Goal: Obtain resource: Download file/media

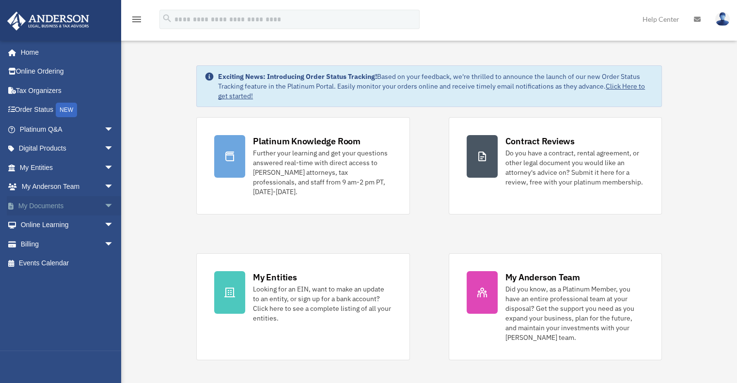
click at [104, 205] on span "arrow_drop_down" at bounding box center [113, 206] width 19 height 20
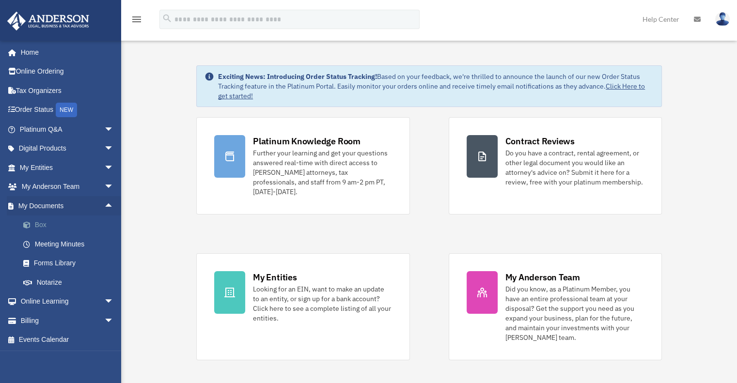
click at [47, 223] on link "Box" at bounding box center [71, 225] width 115 height 19
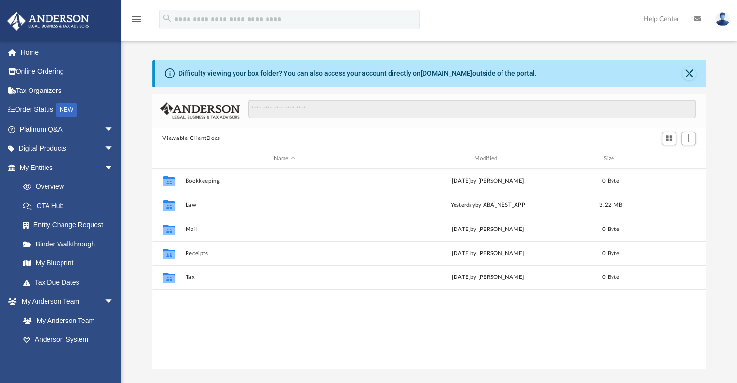
scroll to position [213, 546]
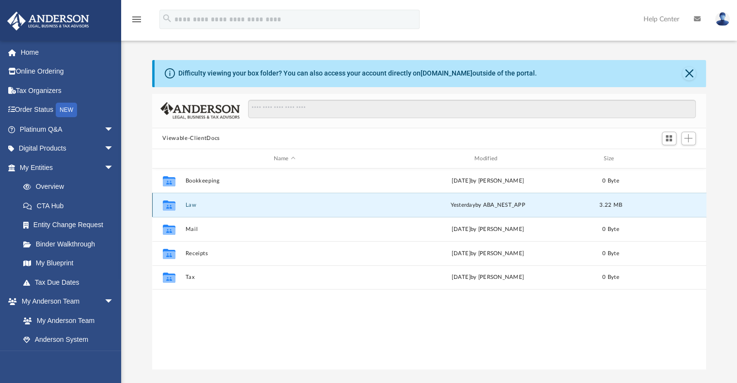
click at [186, 203] on button "Law" at bounding box center [284, 205] width 199 height 6
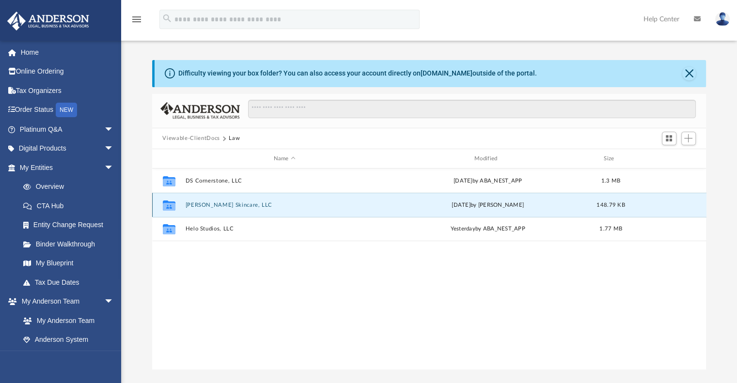
click at [200, 203] on button "[PERSON_NAME] Skincare, LLC" at bounding box center [284, 205] width 199 height 6
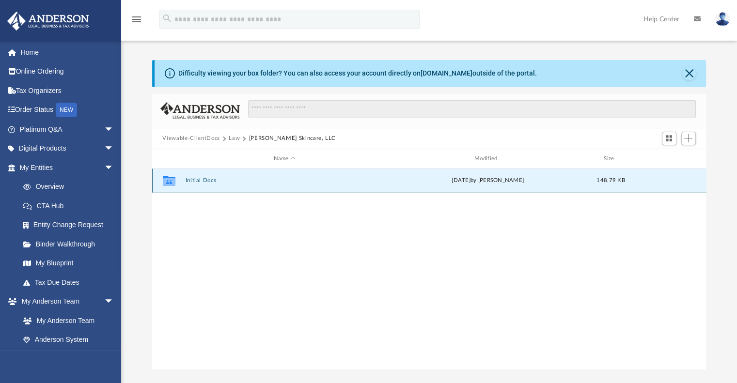
click at [205, 180] on button "Initial Docs" at bounding box center [284, 181] width 199 height 6
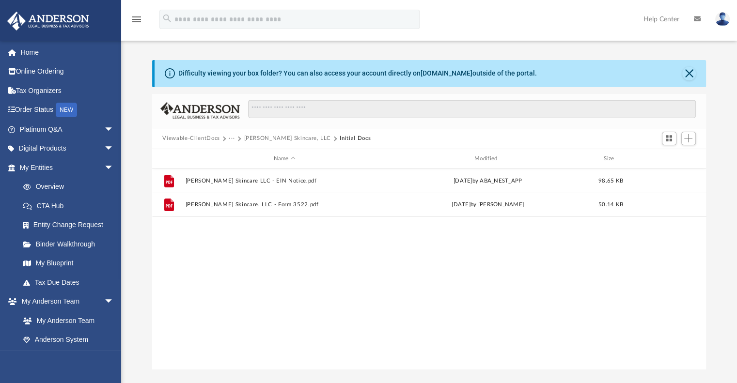
click at [229, 135] on button "···" at bounding box center [232, 138] width 6 height 9
click at [242, 155] on li "Law" at bounding box center [238, 155] width 11 height 10
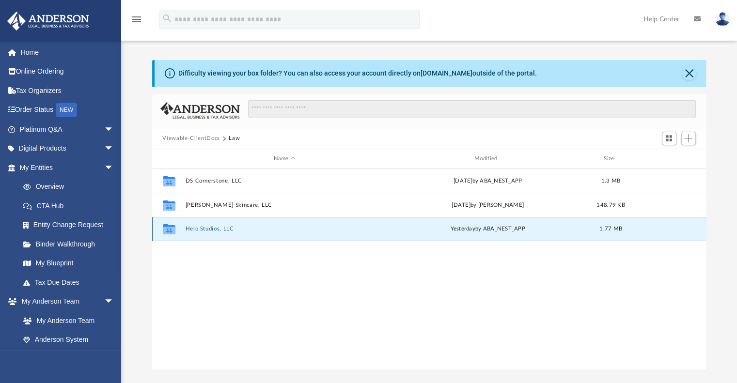
click at [200, 229] on button "Helo Studios, LLC" at bounding box center [284, 229] width 199 height 6
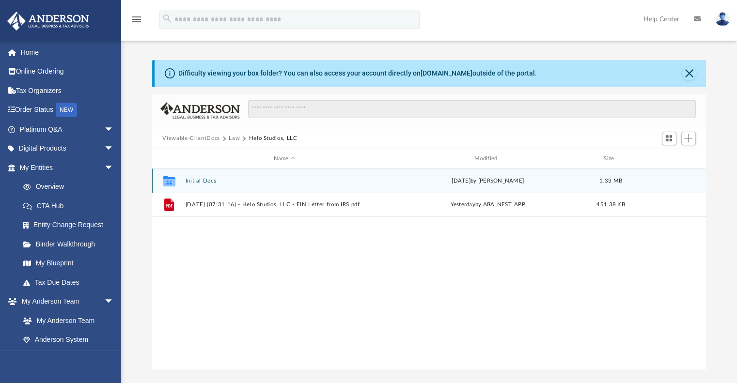
click at [195, 176] on div "Collaborated Folder Initial Docs [DATE] by [PERSON_NAME] 1.33 MB" at bounding box center [429, 181] width 554 height 24
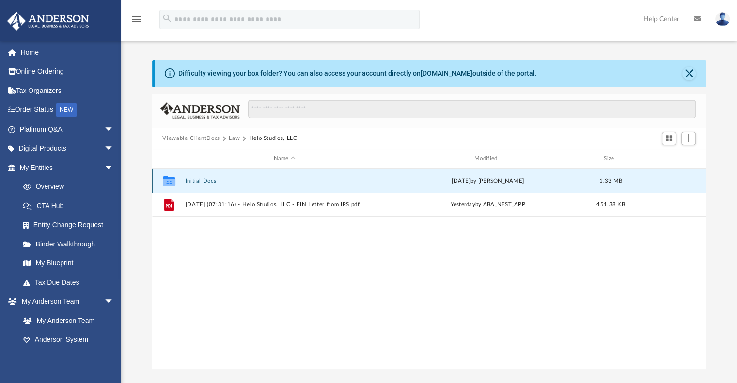
click at [195, 179] on button "Initial Docs" at bounding box center [284, 181] width 199 height 6
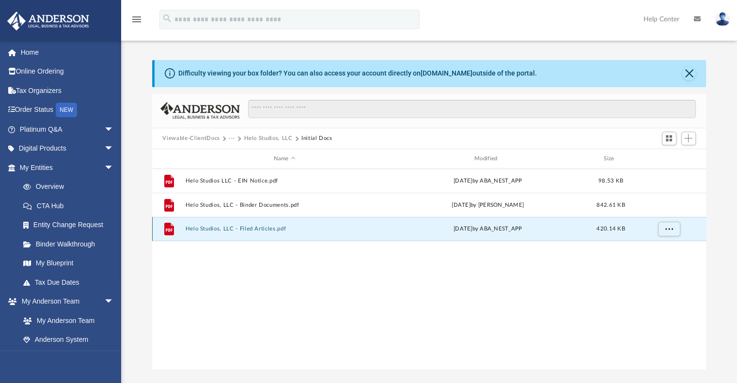
click at [204, 226] on button "Helo Studios, LLC - Filed Articles.pdf" at bounding box center [284, 229] width 199 height 6
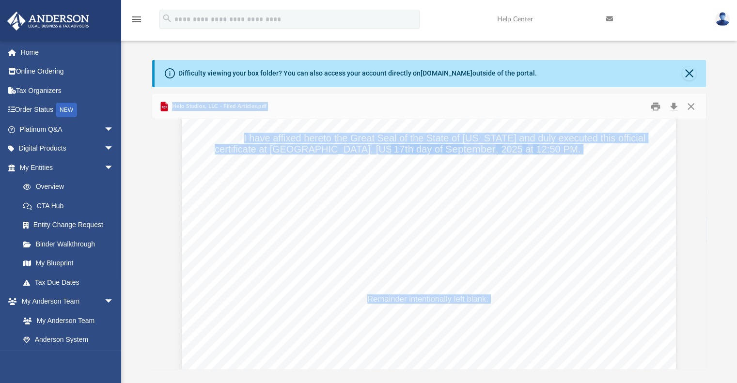
scroll to position [2088, 0]
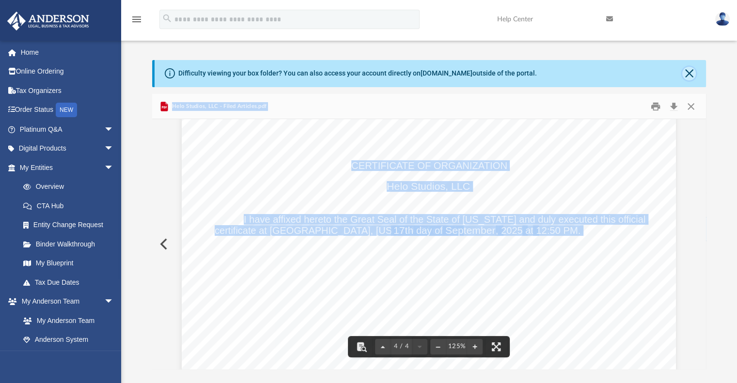
click at [692, 74] on button "Close" at bounding box center [689, 74] width 14 height 14
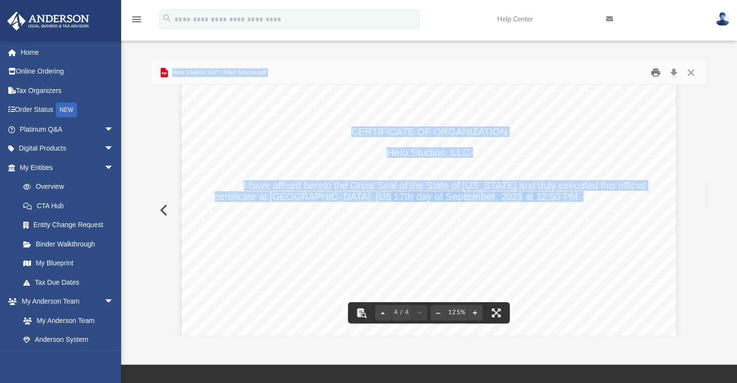
click at [657, 74] on button "Print" at bounding box center [655, 72] width 19 height 15
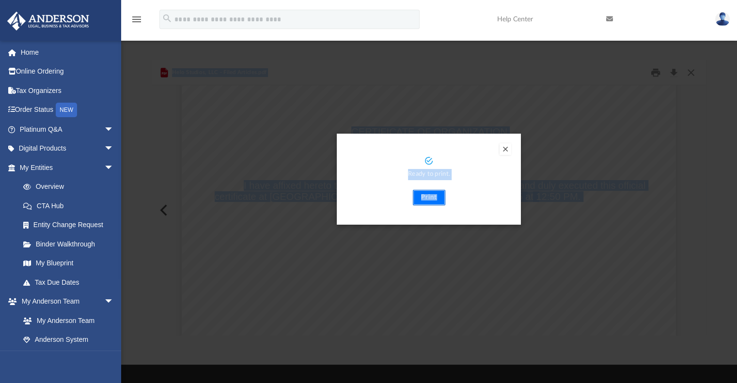
click at [422, 199] on button "Print" at bounding box center [429, 198] width 32 height 16
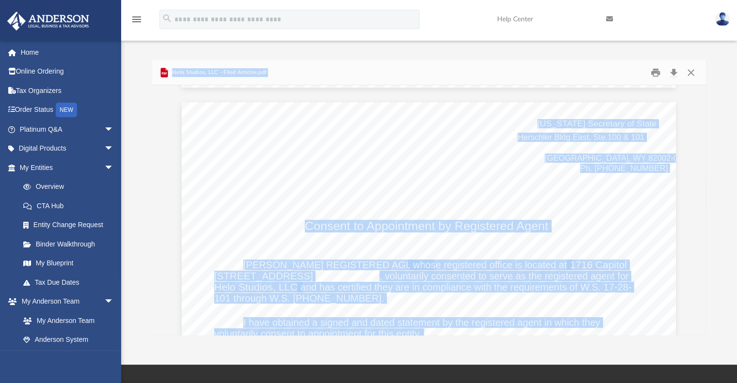
scroll to position [1297, 0]
